Goal: Check status: Check status

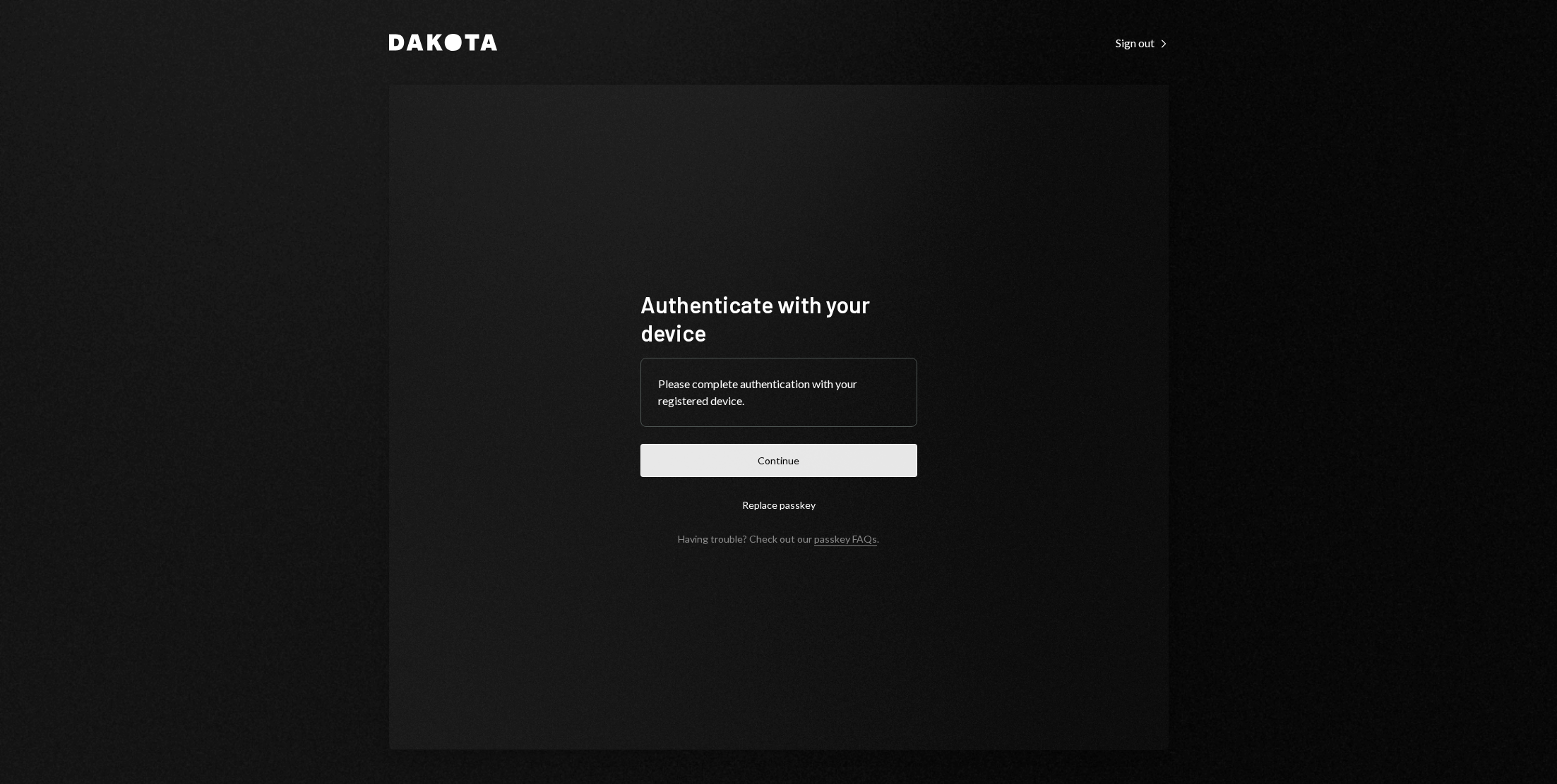
click at [850, 466] on button "Continue" at bounding box center [778, 461] width 277 height 33
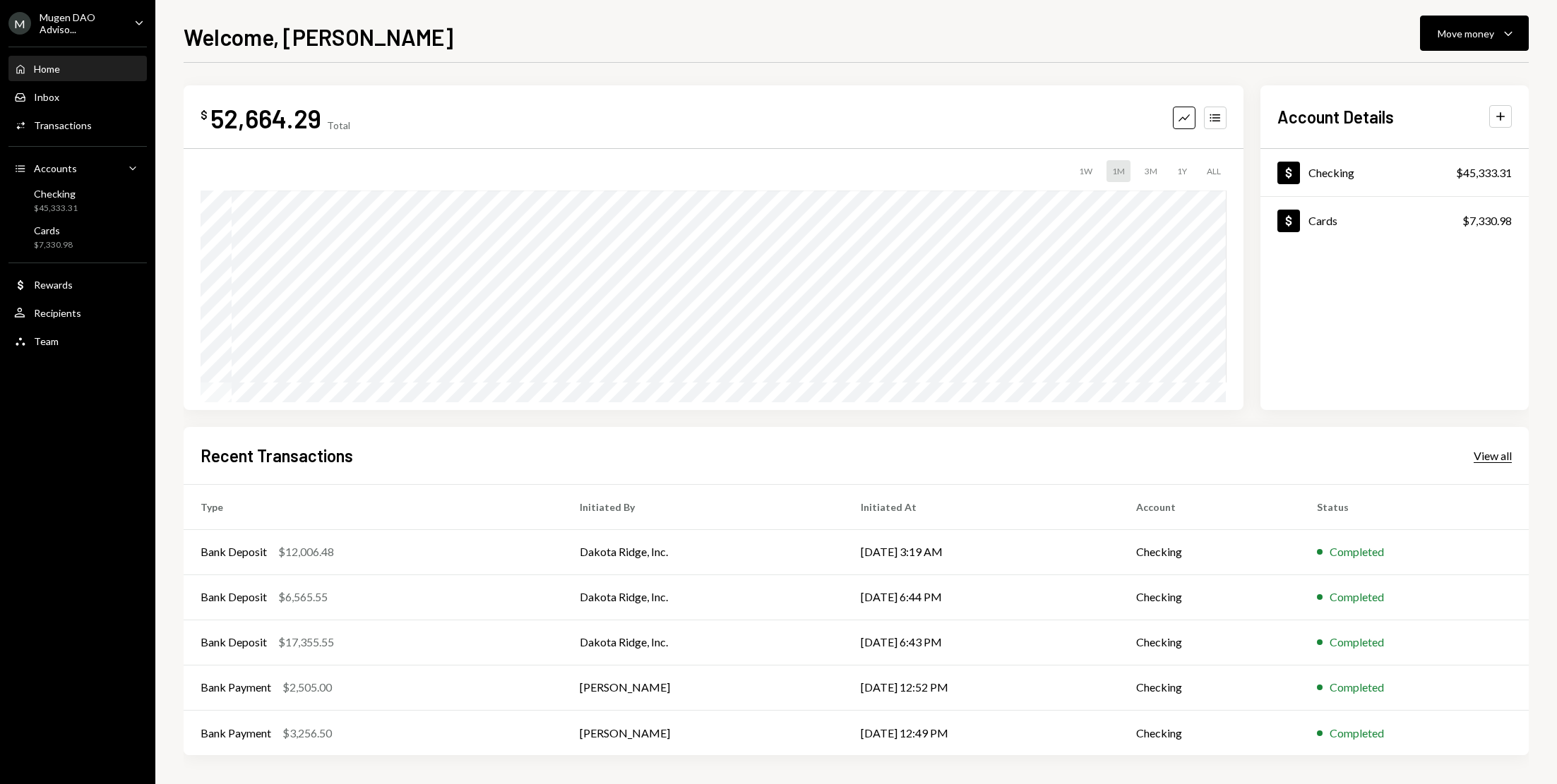
click at [1487, 461] on div "View all" at bounding box center [1493, 455] width 38 height 14
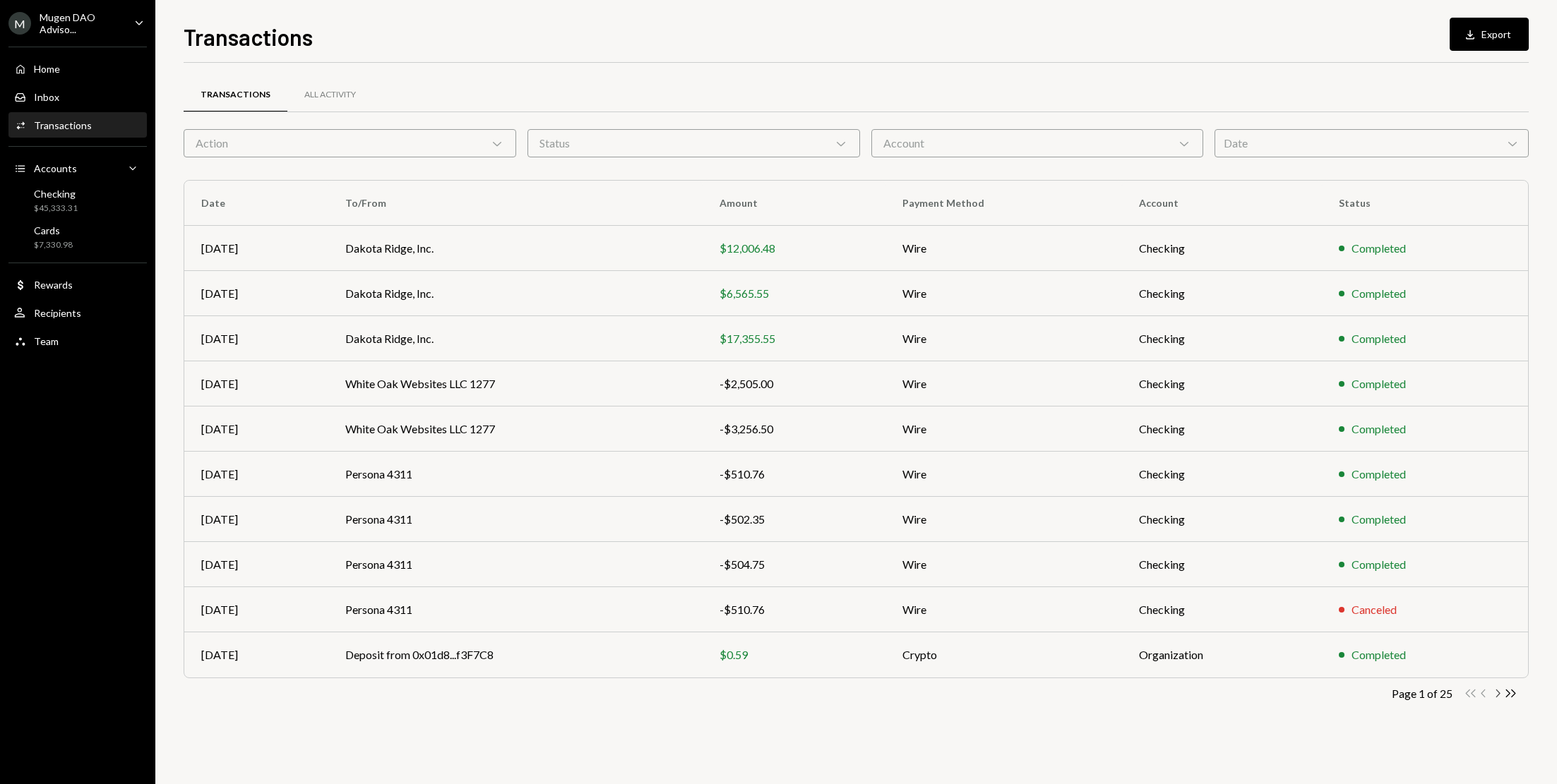
click at [1501, 695] on icon "Chevron Right" at bounding box center [1497, 693] width 14 height 14
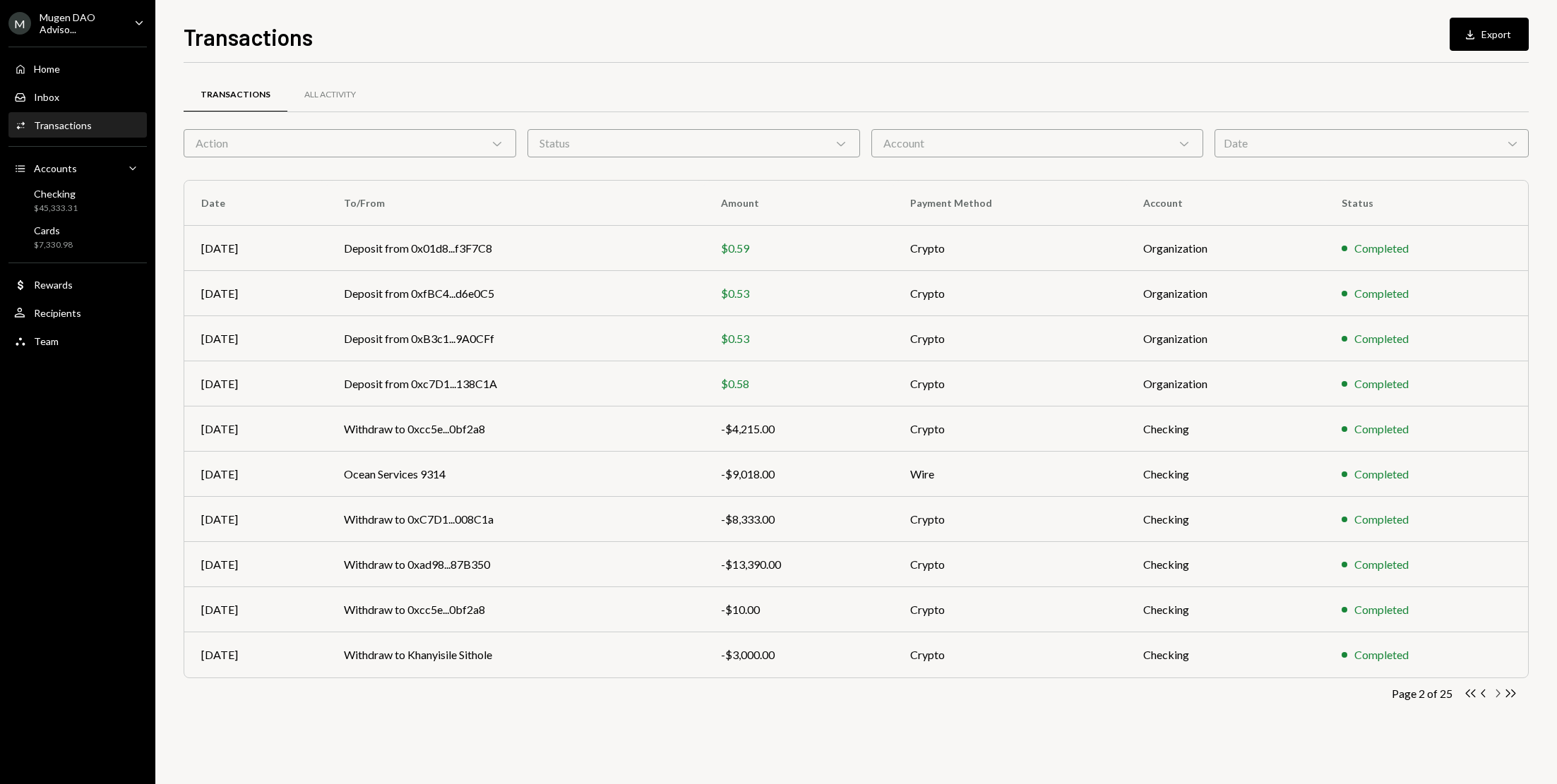
click at [1498, 696] on icon "Chevron Right" at bounding box center [1497, 693] width 14 height 14
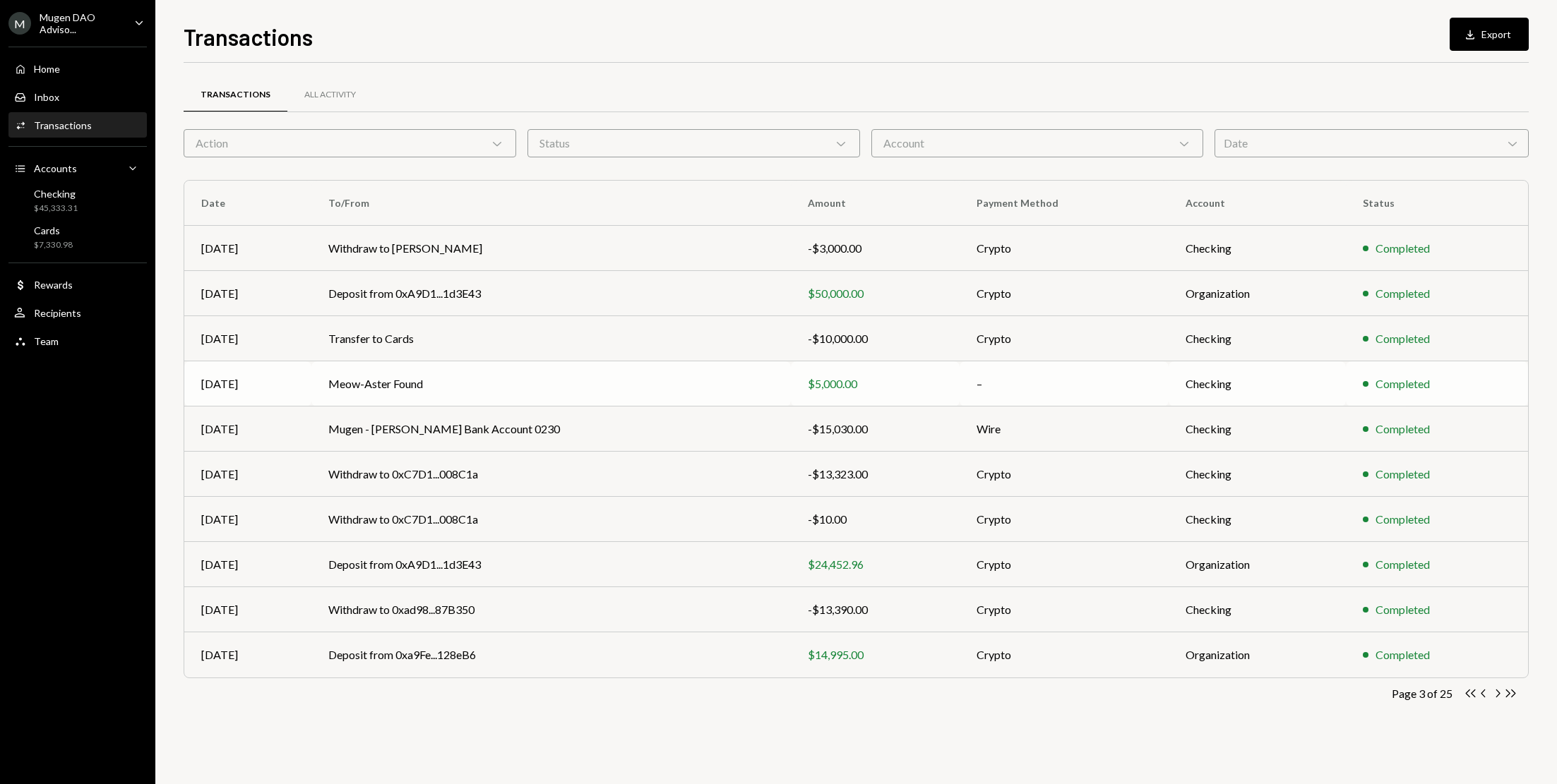
click at [437, 397] on td "Meow-Aster Found" at bounding box center [551, 383] width 479 height 45
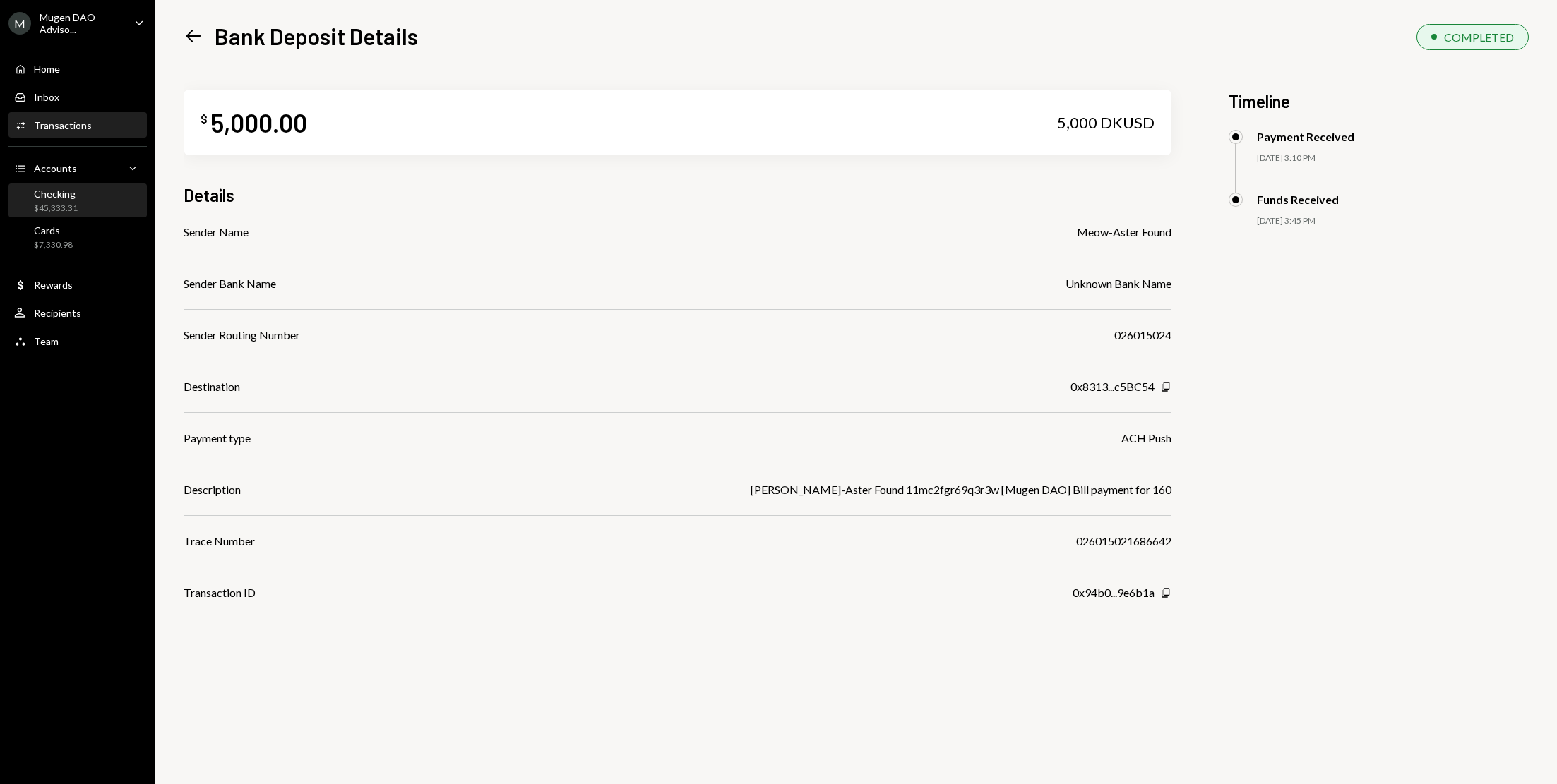
click at [63, 203] on div "$45,333.31" at bounding box center [56, 208] width 44 height 12
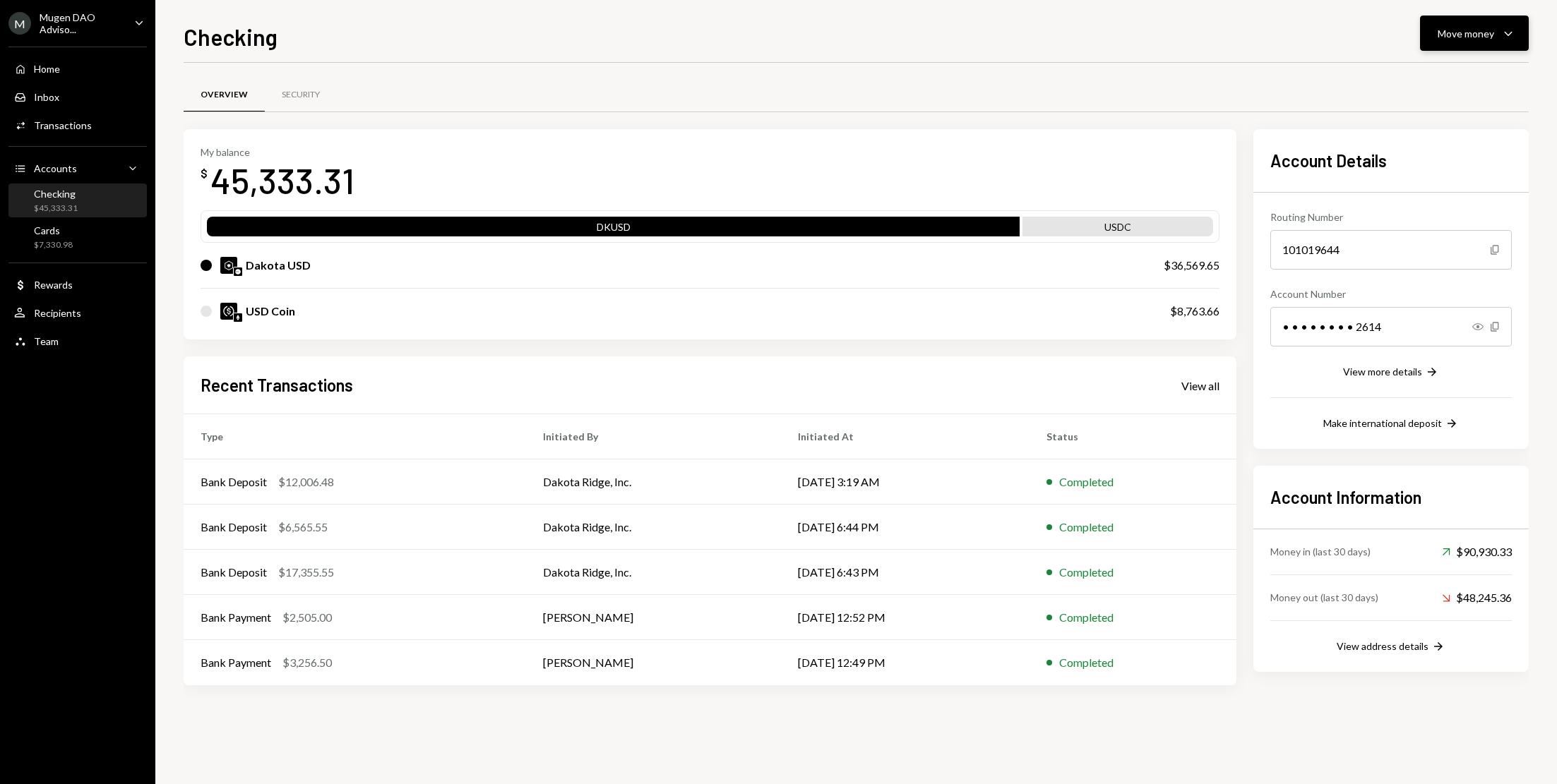
click at [1496, 26] on div "Move money Caret Down" at bounding box center [1474, 33] width 73 height 17
click at [1428, 126] on div "Deposit Deposit" at bounding box center [1452, 139] width 141 height 32
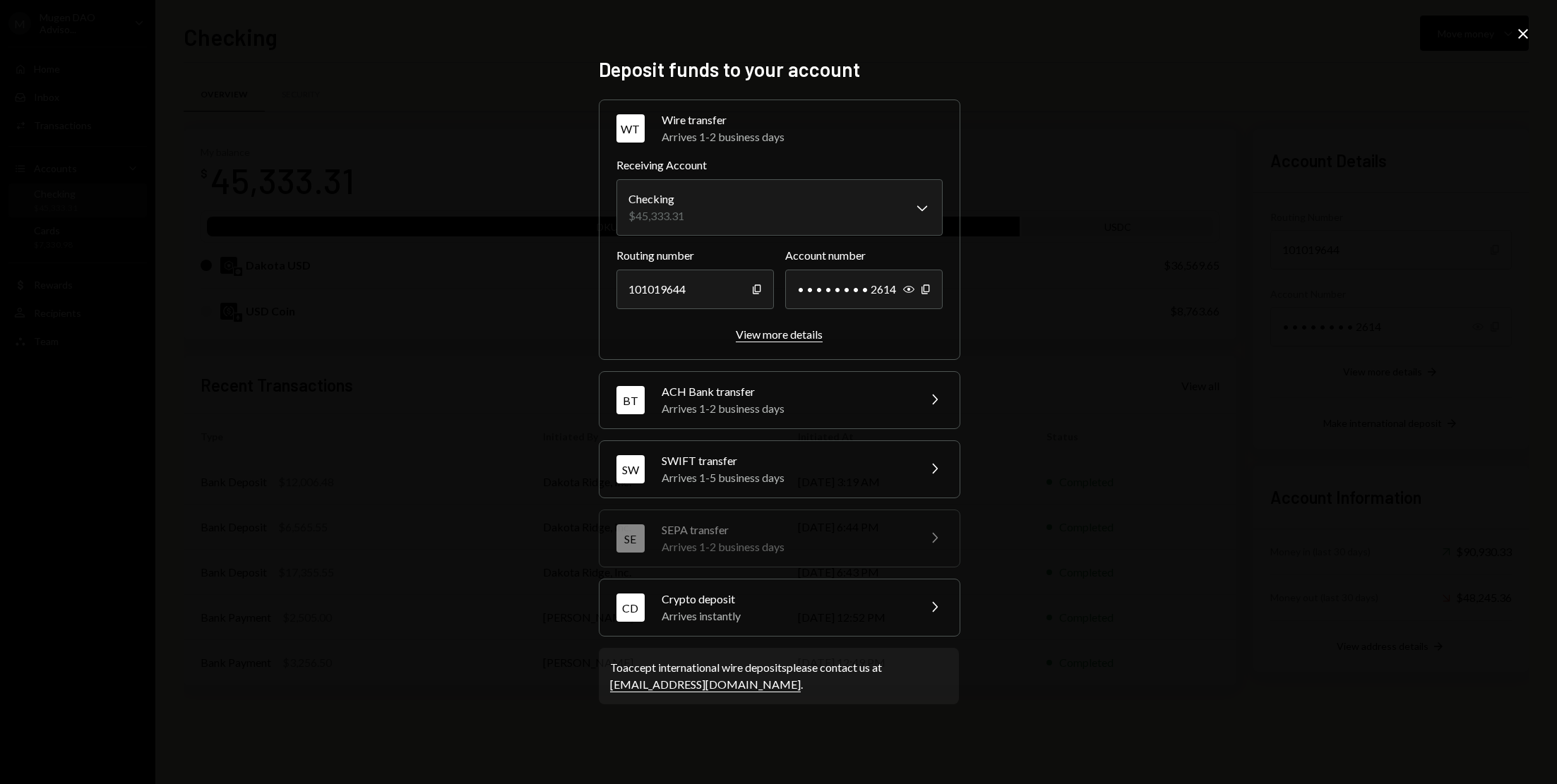
click at [795, 336] on div "View more details" at bounding box center [779, 334] width 87 height 14
